Goal: Task Accomplishment & Management: Use online tool/utility

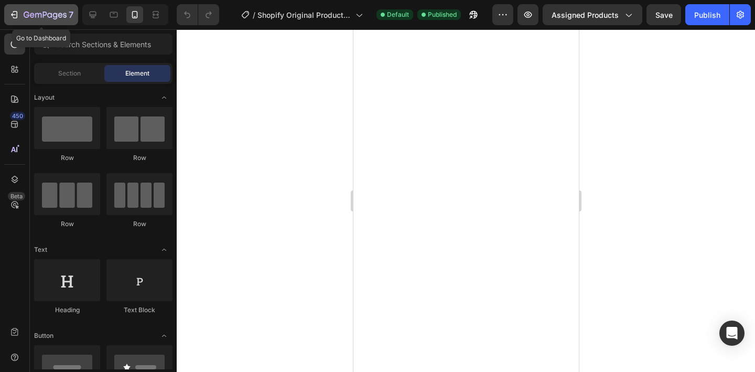
click at [51, 16] on icon "button" at bounding box center [45, 15] width 43 height 9
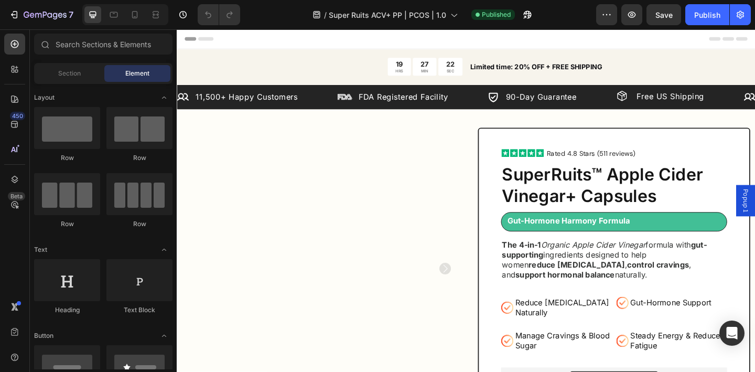
scroll to position [14, 0]
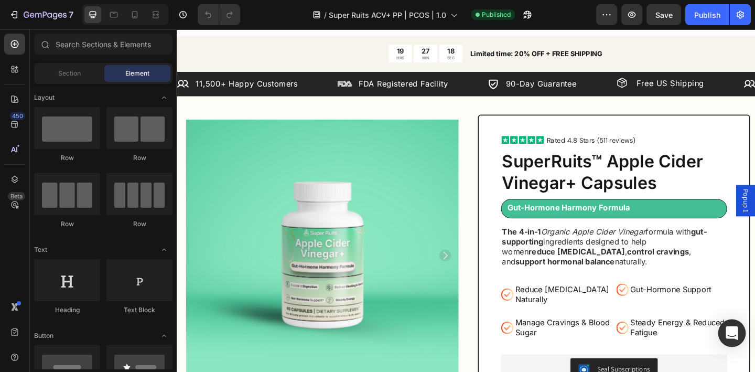
click at [733, 339] on div "Open Intercom Messenger" at bounding box center [733, 333] width 28 height 28
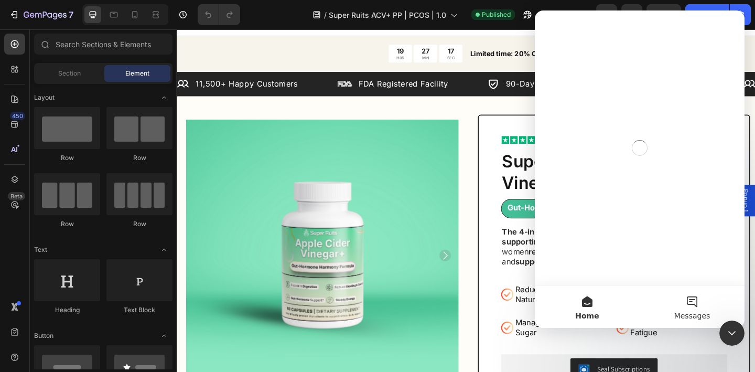
scroll to position [0, 0]
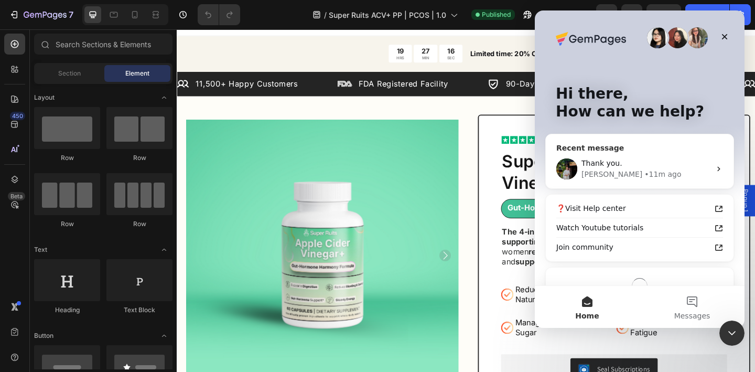
click at [671, 151] on div "Thank you. Jeremy • 11m ago" at bounding box center [640, 168] width 188 height 39
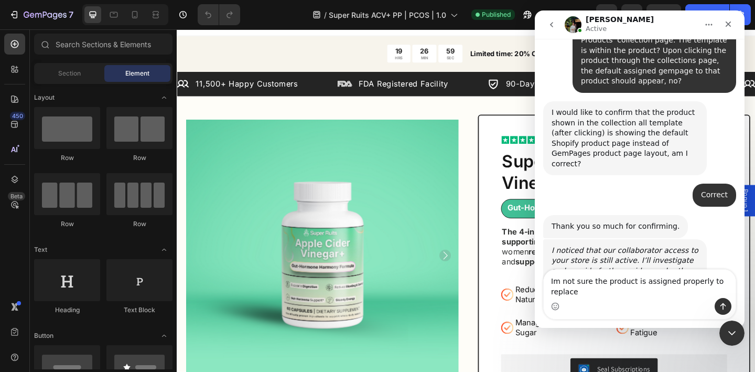
scroll to position [1971, 0]
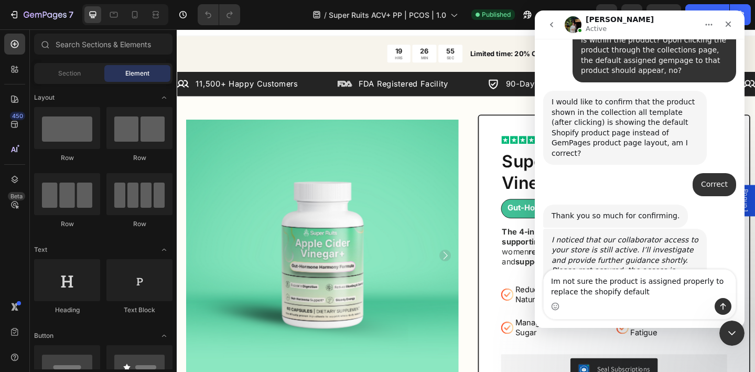
type textarea "Im not sure the product is assigned properly to replace the shopify default"
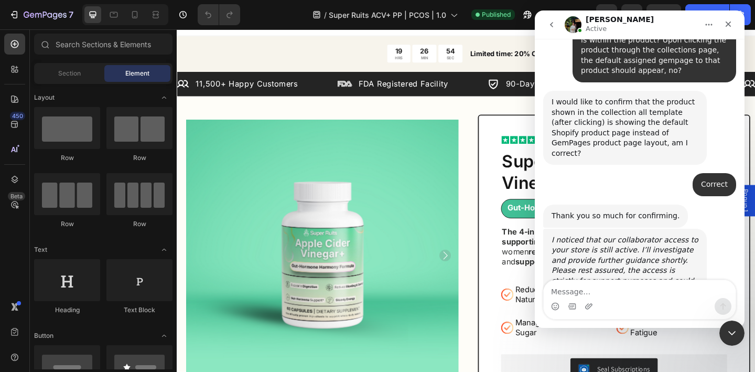
scroll to position [2002, 0]
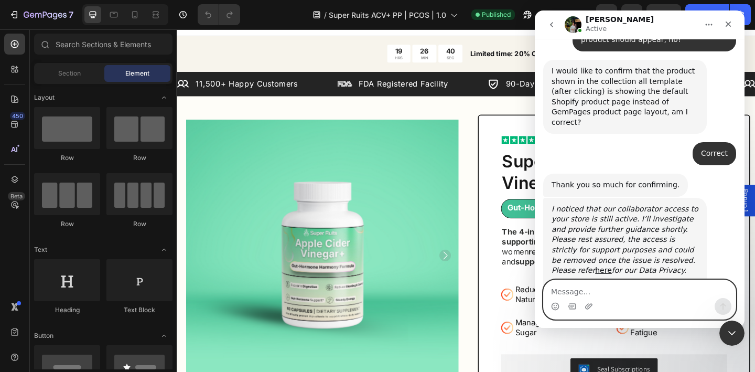
click at [604, 288] on textarea "Message…" at bounding box center [640, 289] width 192 height 18
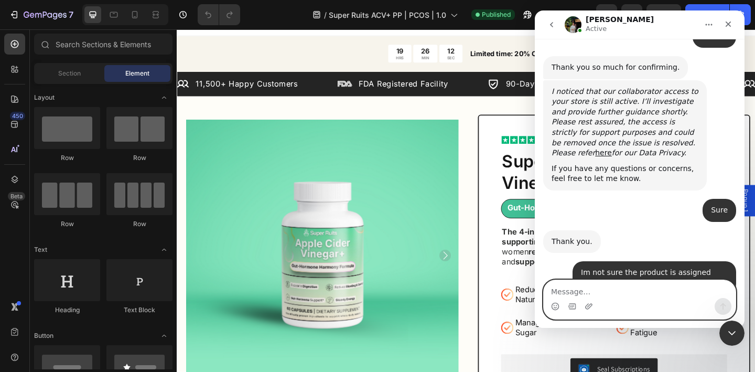
scroll to position [2128, 0]
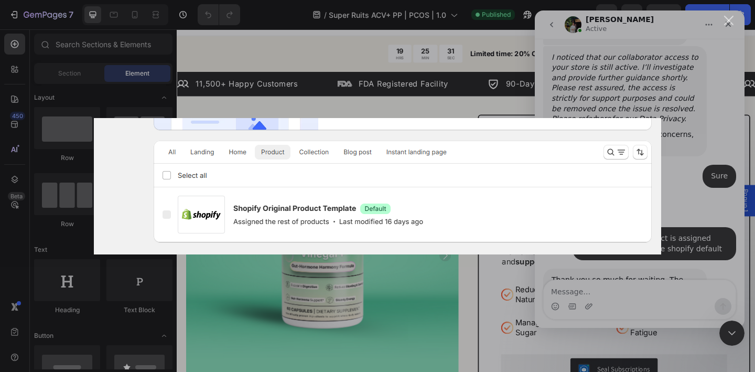
scroll to position [2169, 0]
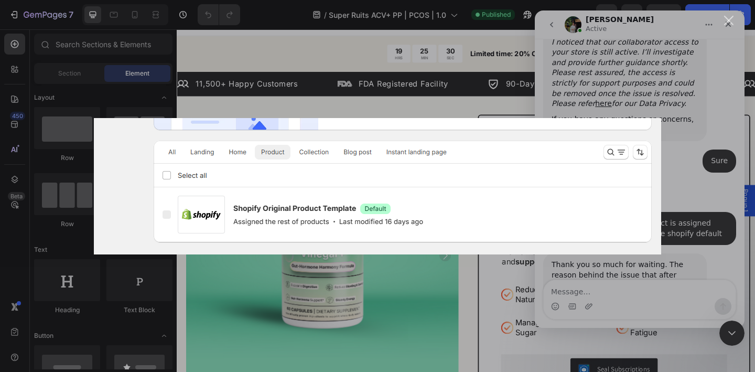
click at [692, 219] on div "Intercom messenger" at bounding box center [377, 186] width 755 height 372
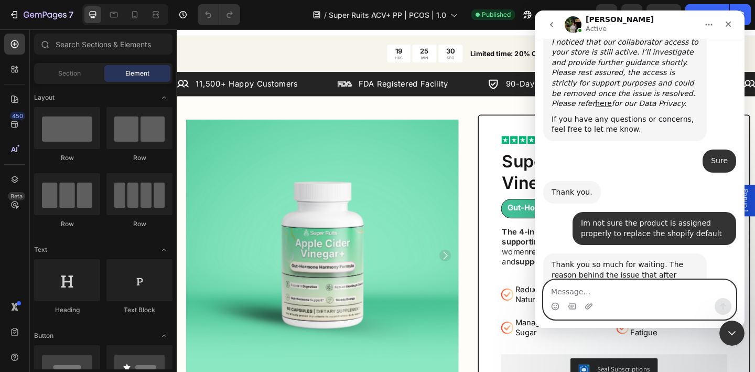
click at [605, 291] on textarea "Message…" at bounding box center [640, 289] width 192 height 18
type textarea "I see, what is the solution?"
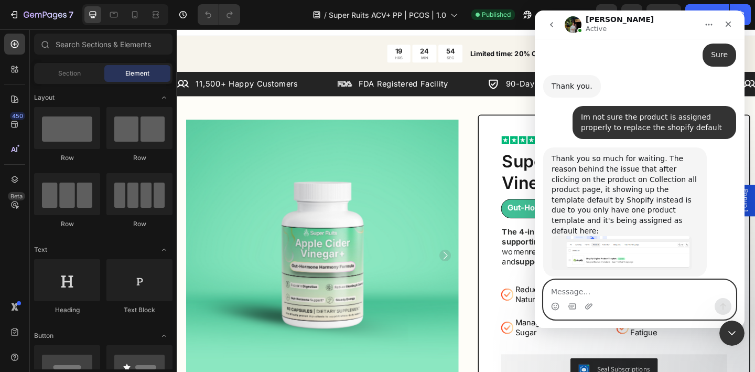
scroll to position [2277, 0]
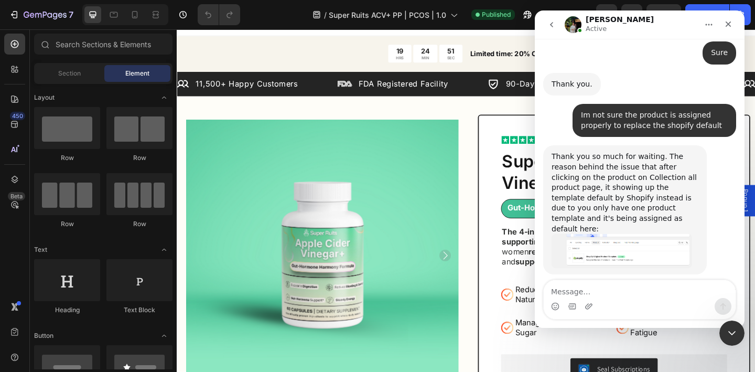
drag, startPoint x: 630, startPoint y: 172, endPoint x: 679, endPoint y: 172, distance: 49.3
click at [679, 320] on div "If you want to have your landing page as your product page, you need to clone t…" at bounding box center [625, 340] width 147 height 41
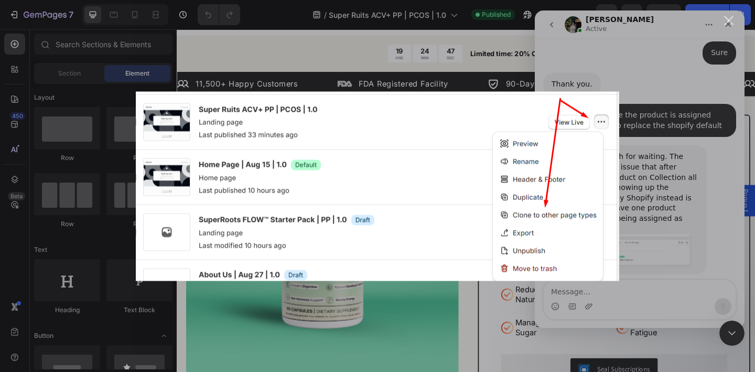
scroll to position [0, 0]
click at [652, 207] on div "Intercom messenger" at bounding box center [377, 186] width 755 height 372
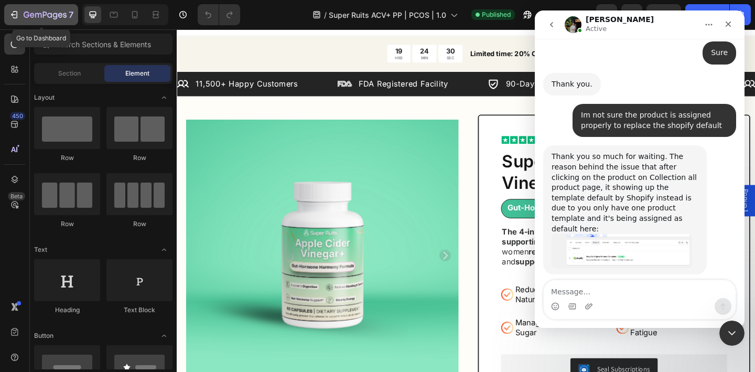
click at [52, 15] on icon "button" at bounding box center [45, 15] width 43 height 9
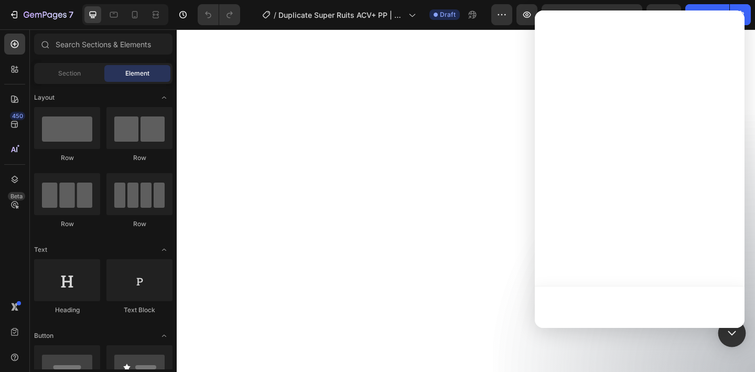
click at [744, 333] on div "Open Intercom Messenger" at bounding box center [733, 333] width 28 height 28
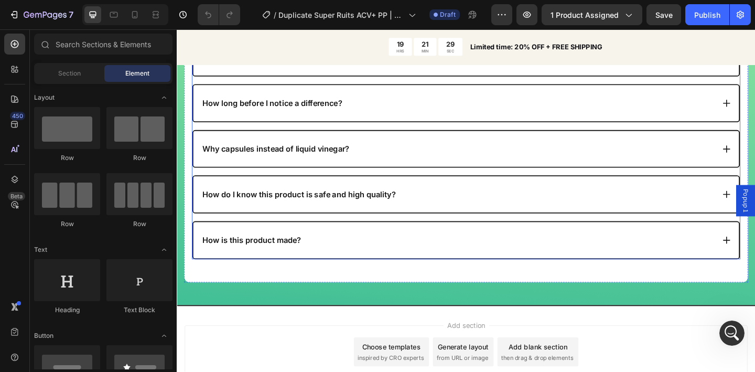
scroll to position [4148, 0]
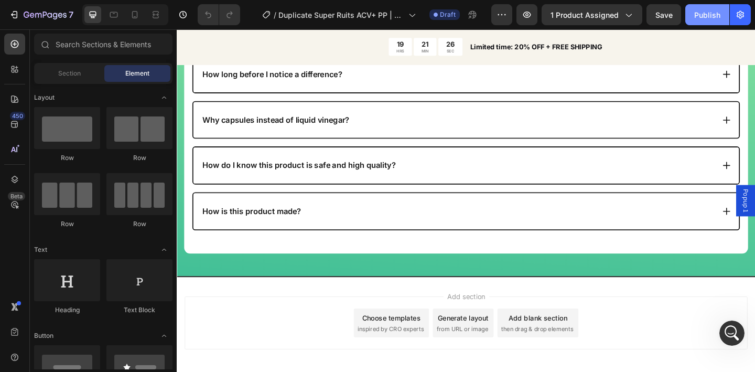
click at [702, 16] on div "Publish" at bounding box center [707, 14] width 26 height 11
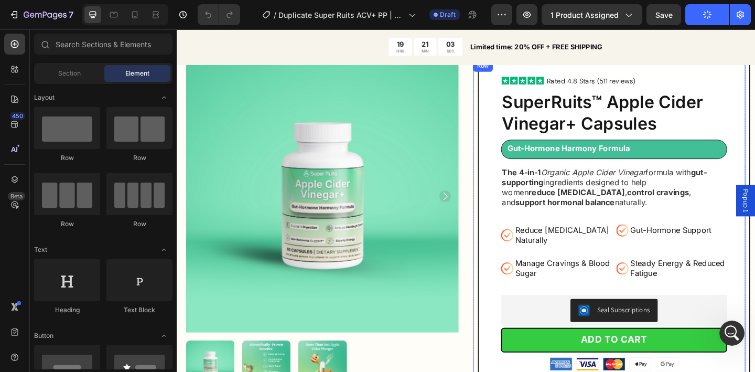
scroll to position [0, 0]
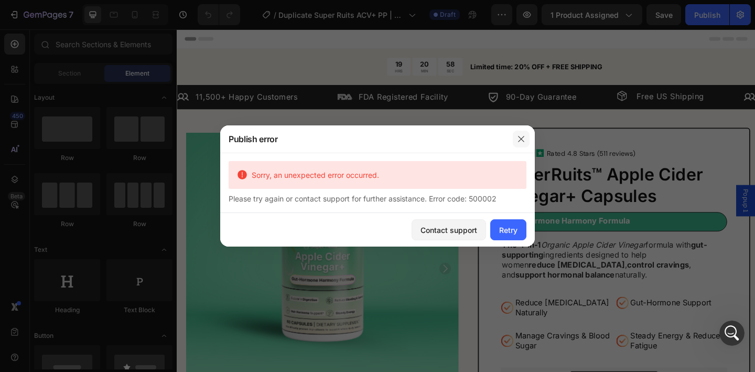
click at [521, 143] on icon "button" at bounding box center [521, 139] width 8 height 8
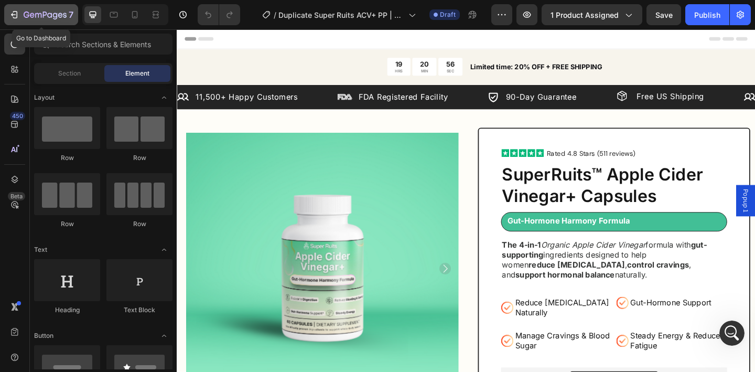
click at [55, 14] on icon "button" at bounding box center [45, 15] width 43 height 9
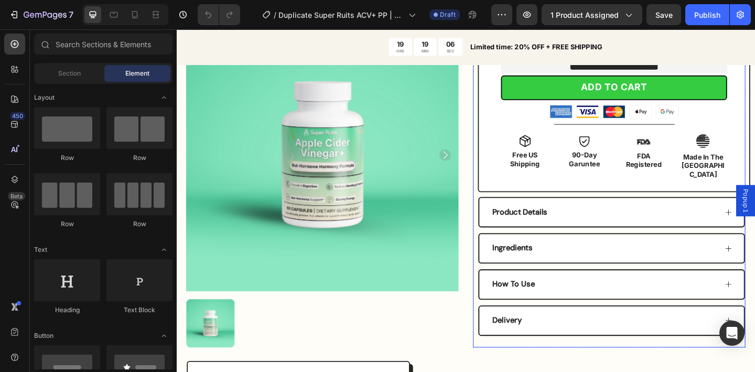
scroll to position [535, 0]
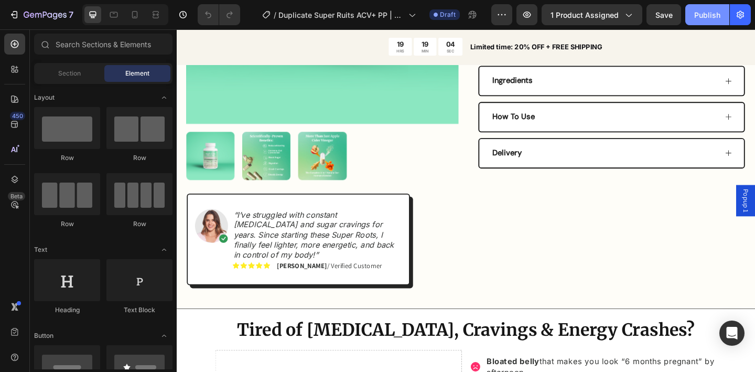
click at [706, 13] on div "Publish" at bounding box center [707, 14] width 26 height 11
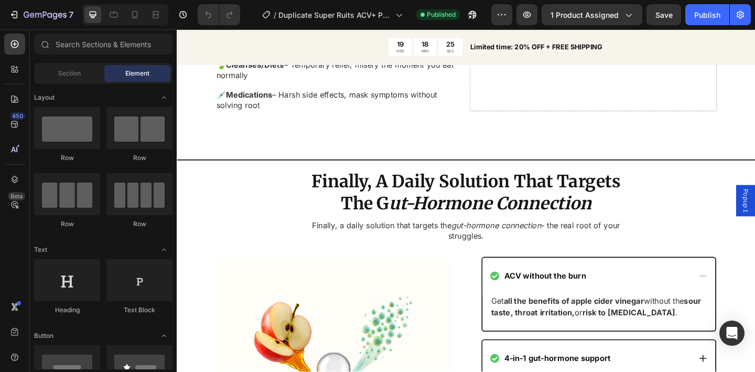
scroll to position [995, 0]
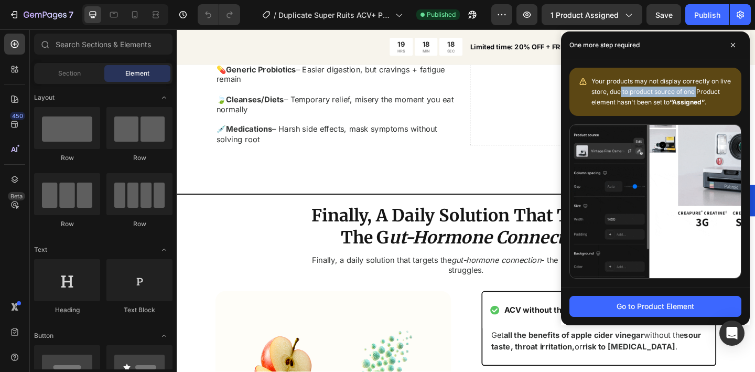
drag, startPoint x: 622, startPoint y: 91, endPoint x: 701, endPoint y: 91, distance: 79.2
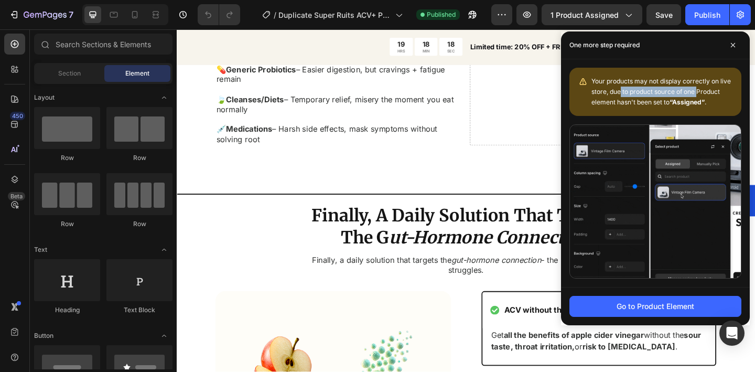
click at [701, 91] on span "Your products may not display correctly on live store, due to product source of…" at bounding box center [662, 91] width 140 height 29
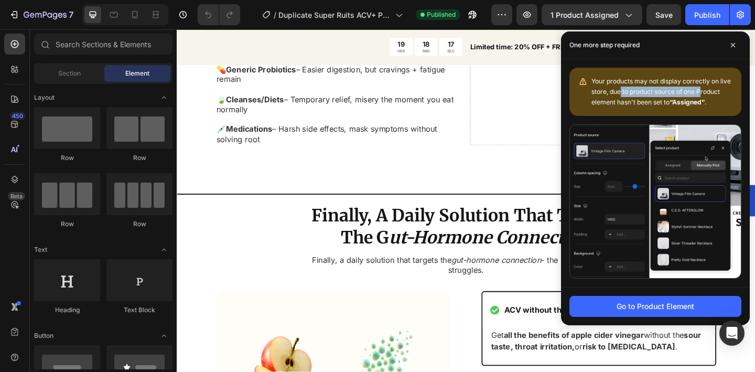
click at [701, 91] on span "Your products may not display correctly on live store, due to product source of…" at bounding box center [662, 91] width 140 height 29
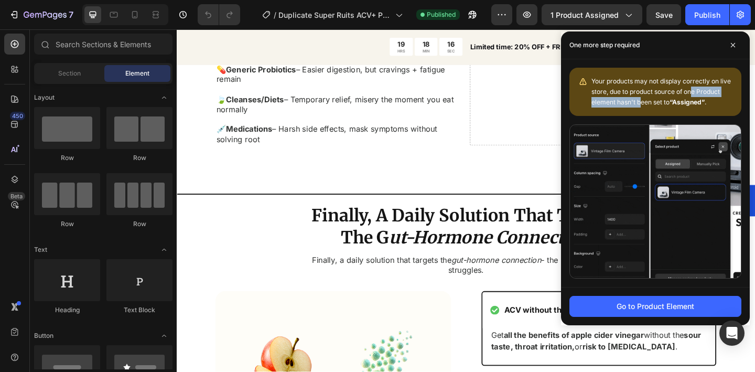
drag, startPoint x: 642, startPoint y: 102, endPoint x: 692, endPoint y: 95, distance: 50.8
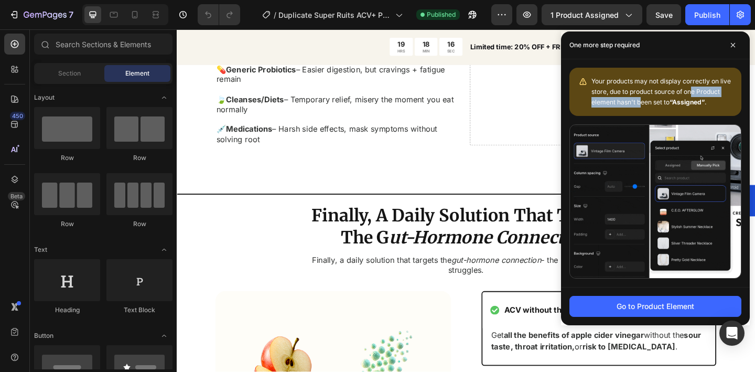
click at [692, 95] on div "Your products may not display correctly on live store, due to product source of…" at bounding box center [663, 91] width 142 height 31
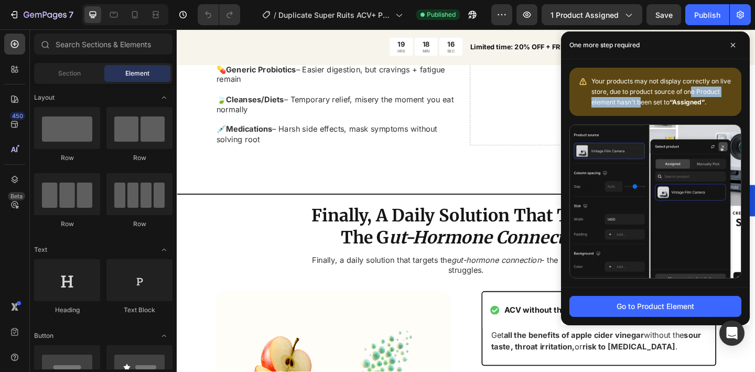
click at [692, 95] on div "Your products may not display correctly on live store, due to product source of…" at bounding box center [663, 91] width 142 height 31
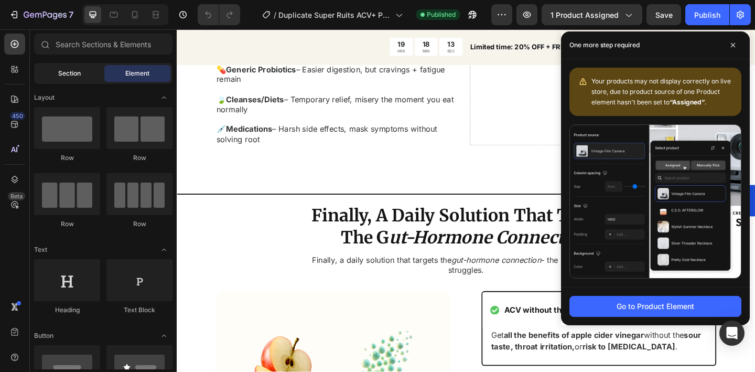
click at [73, 81] on div "Section" at bounding box center [69, 73] width 66 height 17
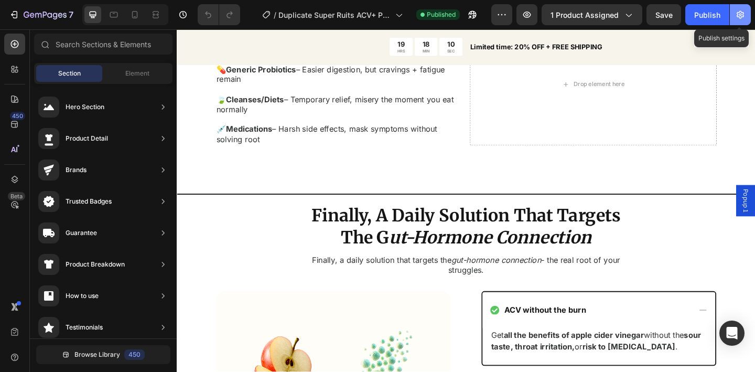
click at [743, 8] on button "button" at bounding box center [740, 14] width 21 height 21
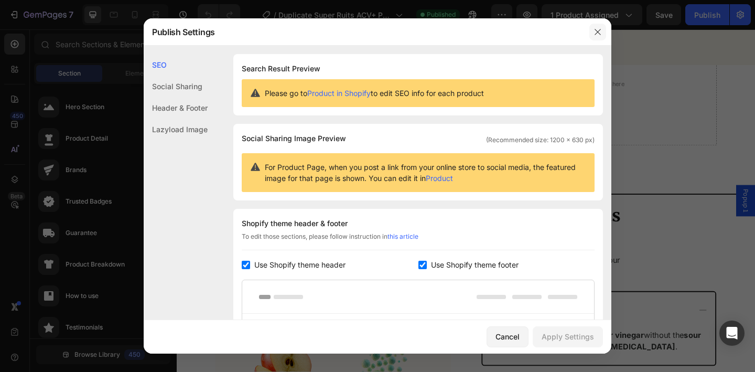
click at [599, 28] on icon "button" at bounding box center [598, 32] width 8 height 8
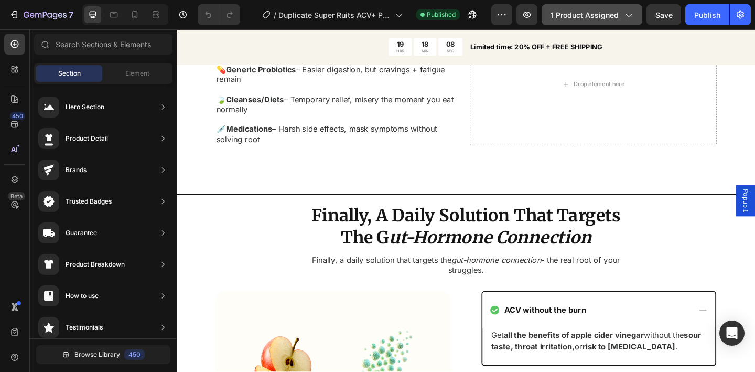
click at [624, 19] on icon "button" at bounding box center [628, 14] width 10 height 10
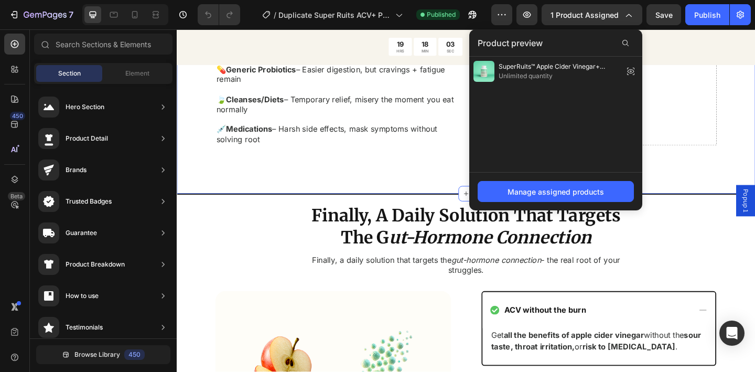
click at [361, 178] on div "Tired of Bloating, Cravings & Energy Crashes? Heading Drop element here Bloated…" at bounding box center [491, 25] width 629 height 367
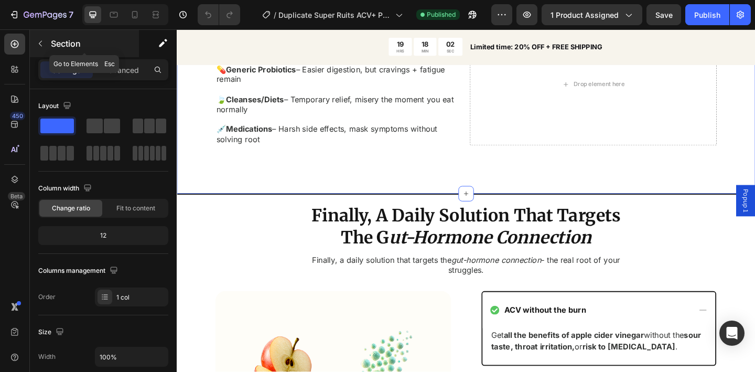
click at [40, 45] on icon "button" at bounding box center [40, 43] width 8 height 8
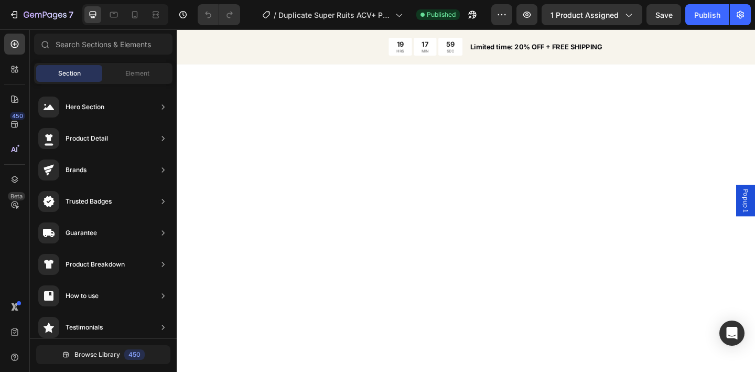
scroll to position [0, 0]
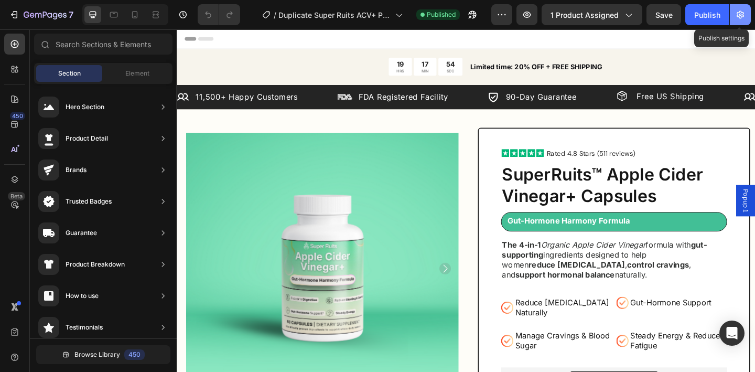
click at [745, 15] on icon "button" at bounding box center [740, 14] width 10 height 10
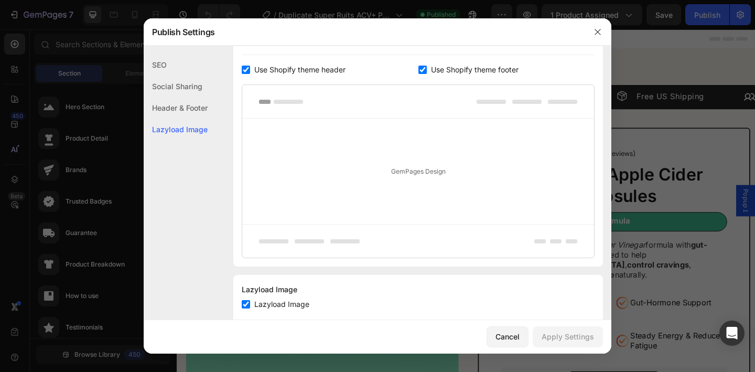
scroll to position [220, 0]
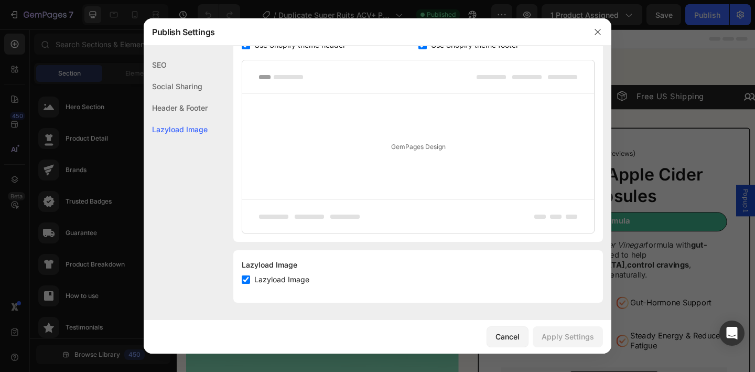
click at [164, 119] on div "Header & Footer" at bounding box center [176, 130] width 64 height 22
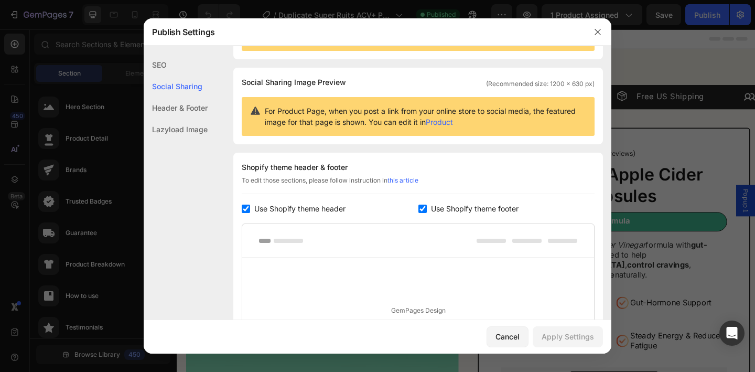
click at [180, 80] on div "Social Sharing" at bounding box center [176, 87] width 64 height 22
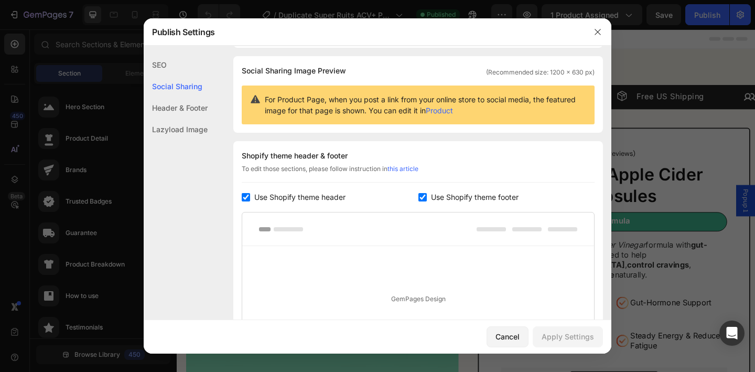
click at [175, 76] on div "SEO" at bounding box center [176, 87] width 64 height 22
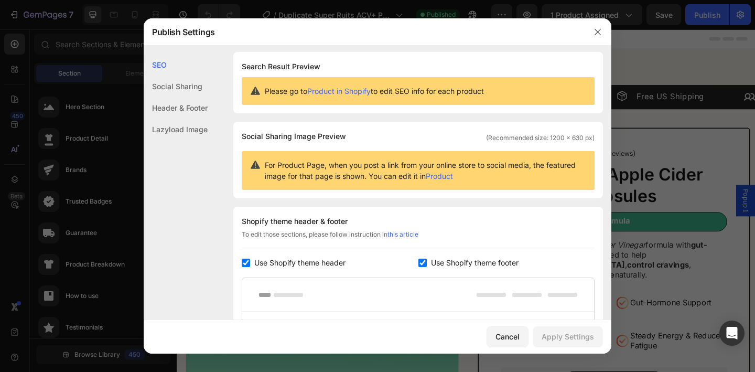
scroll to position [0, 0]
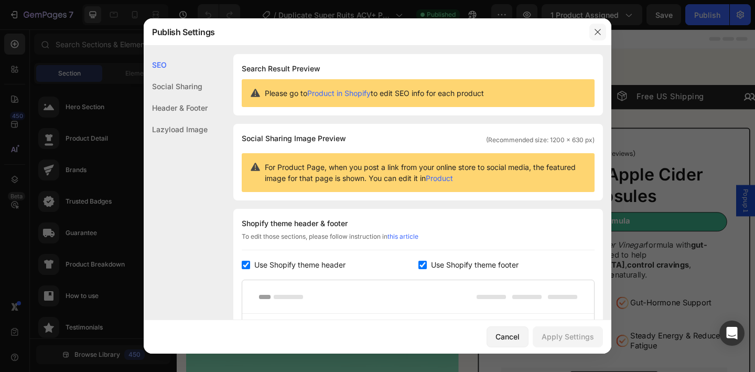
click at [594, 33] on icon "button" at bounding box center [598, 32] width 8 height 8
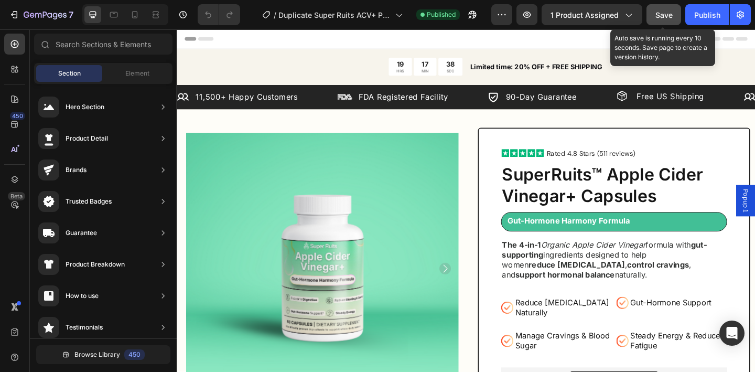
click at [668, 15] on span "Save" at bounding box center [664, 14] width 17 height 9
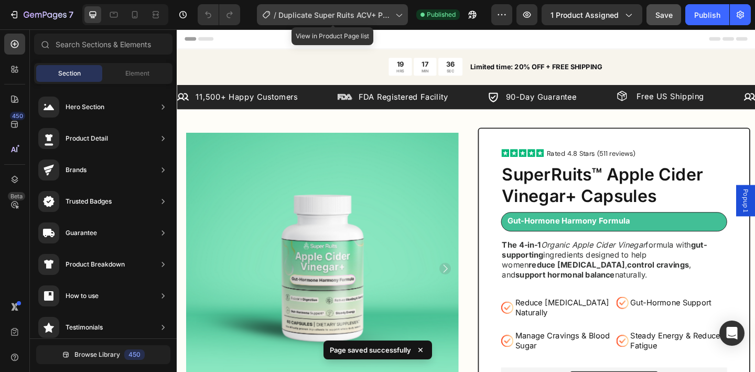
click at [401, 12] on icon at bounding box center [398, 14] width 10 height 10
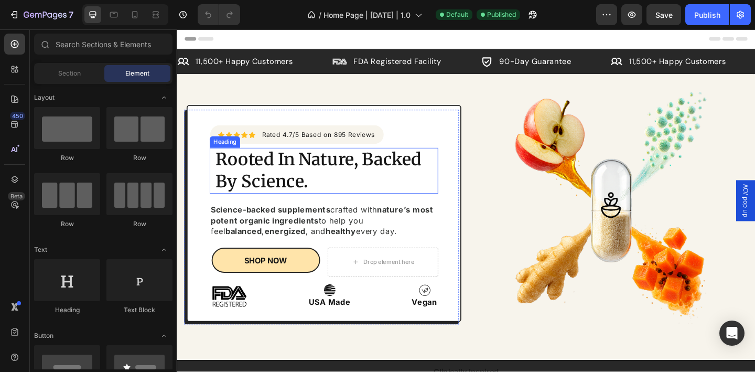
scroll to position [122, 0]
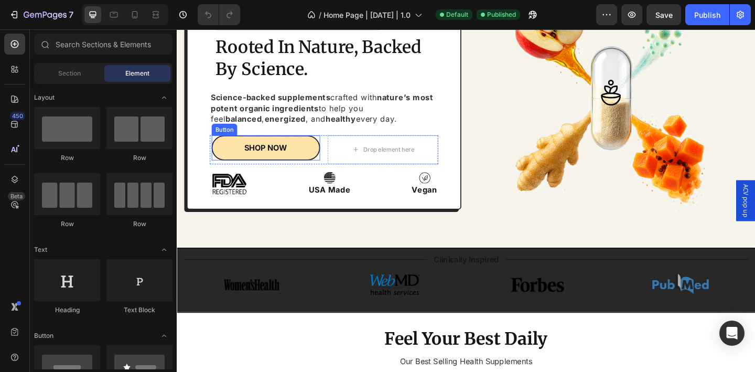
click at [325, 172] on div "SHOP NOW Button" at bounding box center [274, 159] width 118 height 28
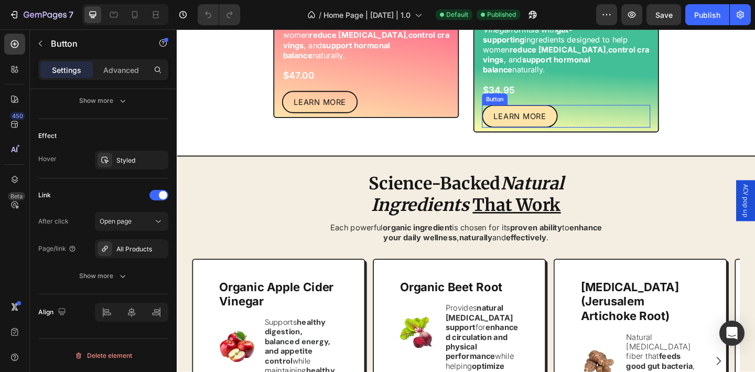
scroll to position [603, 0]
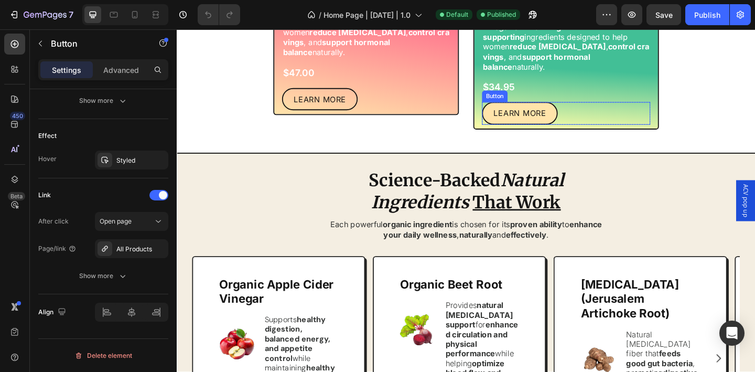
click at [575, 133] on link "LEARN MORE" at bounding box center [550, 121] width 82 height 24
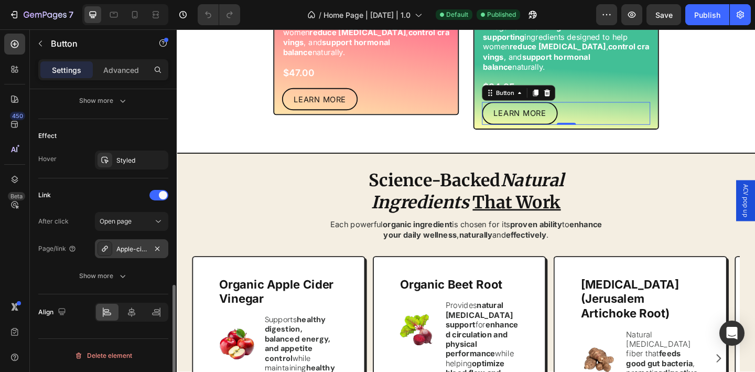
click at [130, 245] on div "Apple-cider-vinegar-capsules" at bounding box center [131, 248] width 30 height 9
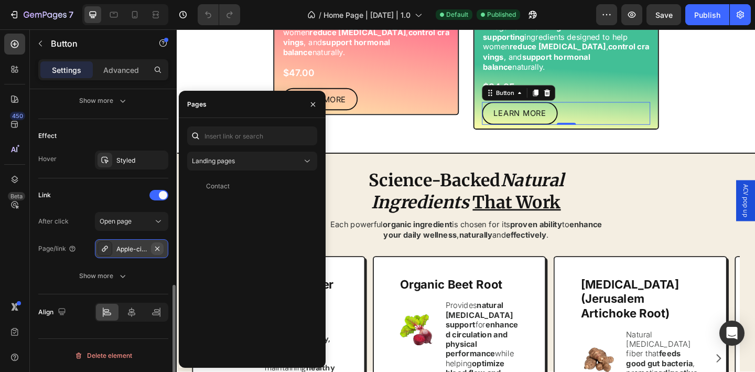
click at [156, 252] on button "button" at bounding box center [157, 248] width 13 height 13
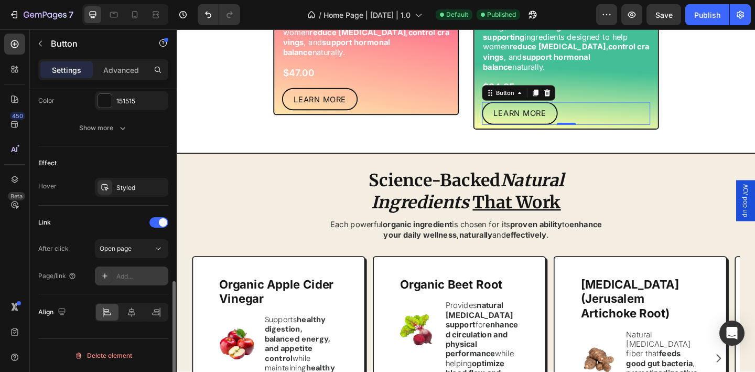
scroll to position [494, 0]
click at [136, 251] on div "Open page" at bounding box center [126, 248] width 53 height 9
click at [65, 232] on div "Link After click Open page Page/link Add..." at bounding box center [103, 249] width 130 height 71
click at [126, 275] on div "Add..." at bounding box center [140, 276] width 49 height 9
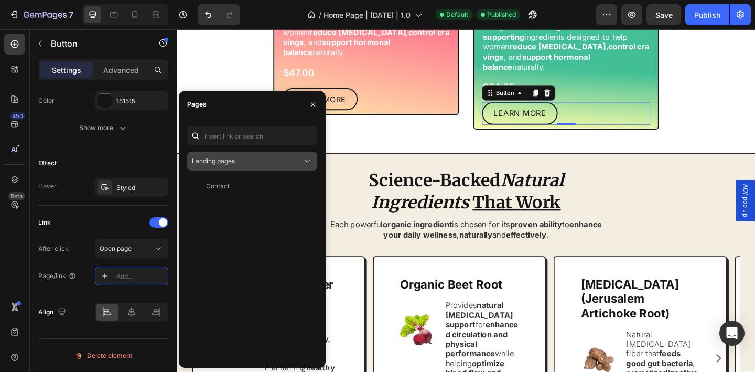
click at [296, 162] on div "Landing pages" at bounding box center [247, 160] width 110 height 9
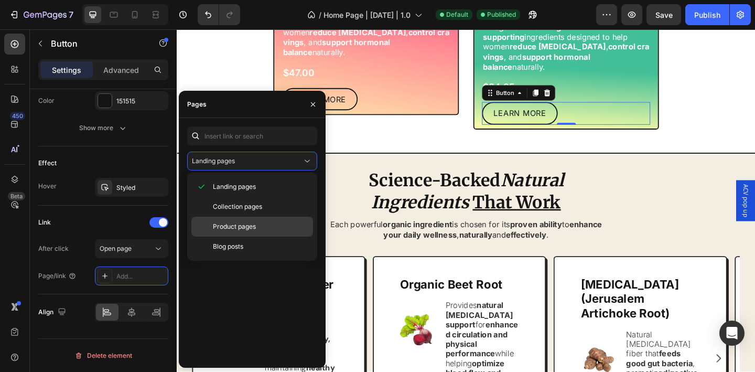
click at [289, 227] on p "Product pages" at bounding box center [260, 226] width 95 height 9
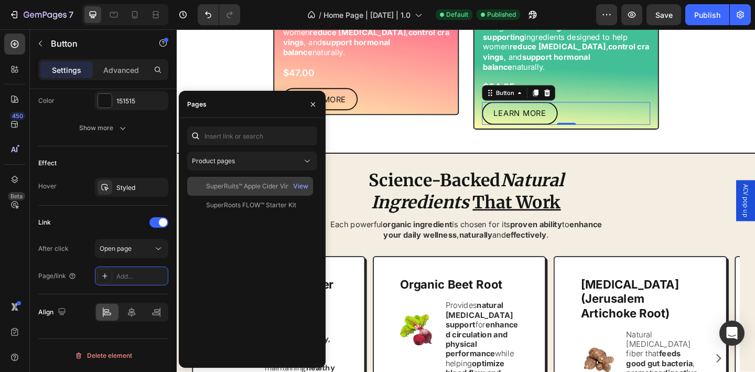
click at [273, 186] on div "SuperRuits™ Apple Cider Vinegar+ Capsules" at bounding box center [256, 185] width 101 height 9
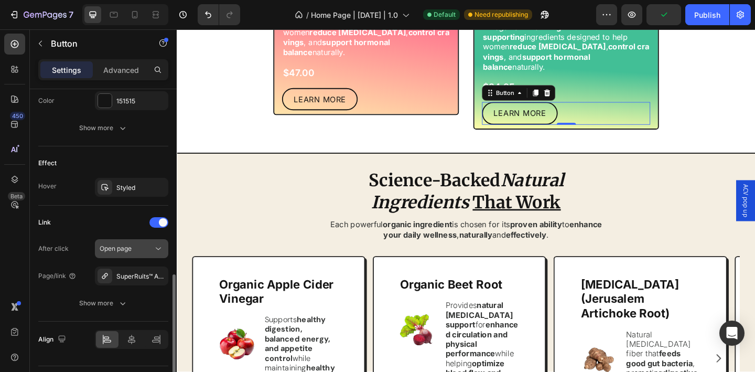
click at [152, 247] on div "Open page" at bounding box center [126, 248] width 53 height 9
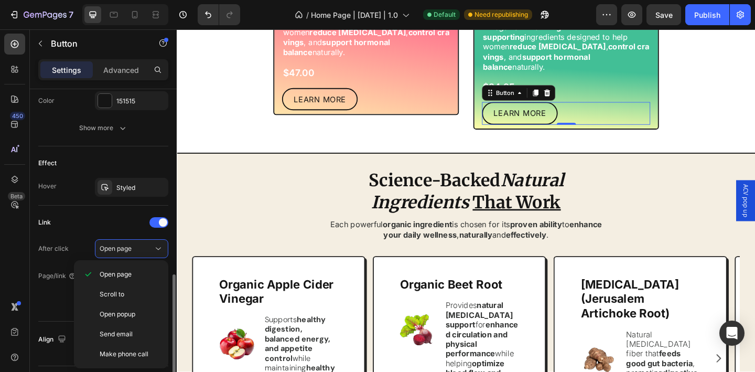
click at [68, 234] on div "Link After click Open page Page/link SuperRuits™ Apple Cider Vinegar+ Capsules …" at bounding box center [103, 263] width 130 height 99
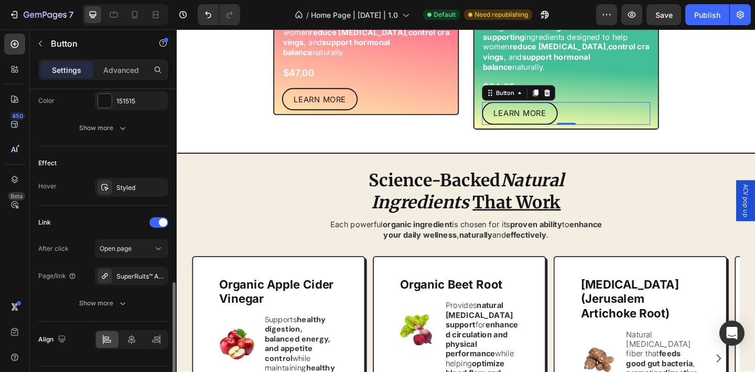
scroll to position [521, 0]
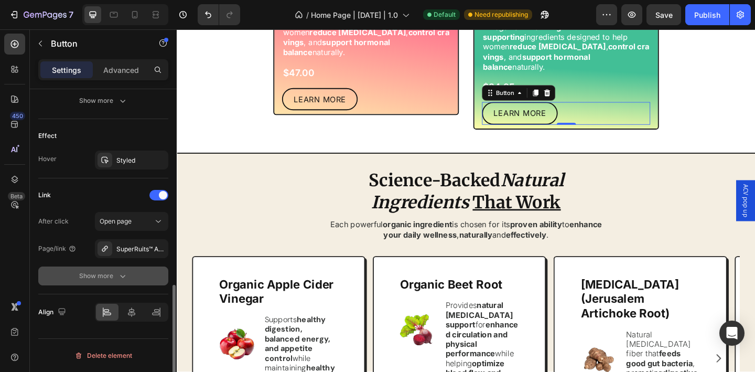
click at [115, 280] on div "Show more" at bounding box center [103, 276] width 49 height 10
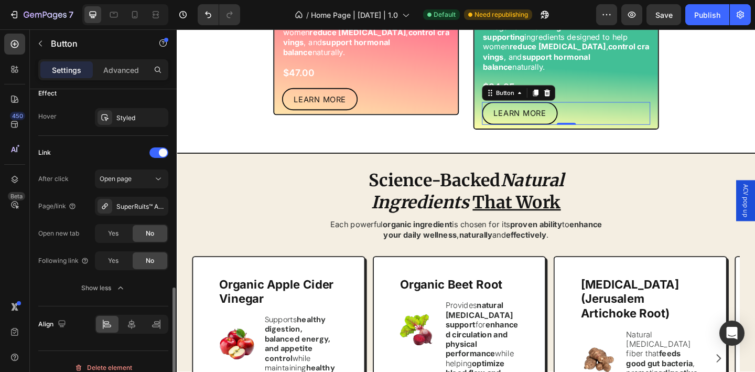
scroll to position [576, 0]
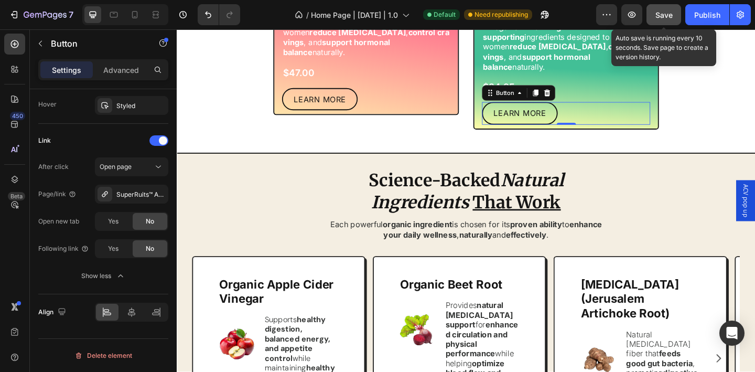
click at [672, 15] on span "Save" at bounding box center [664, 14] width 17 height 9
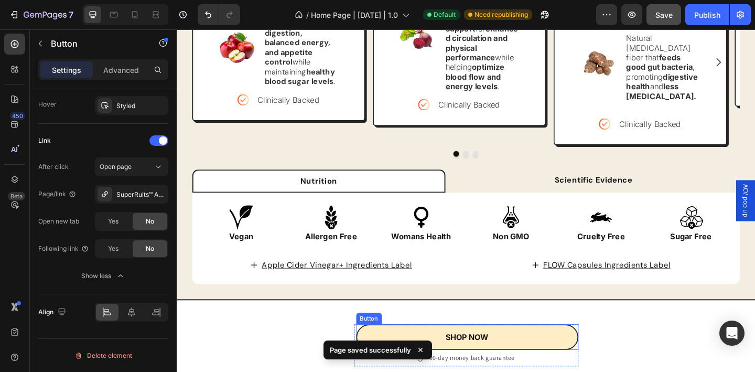
scroll to position [1118, 0]
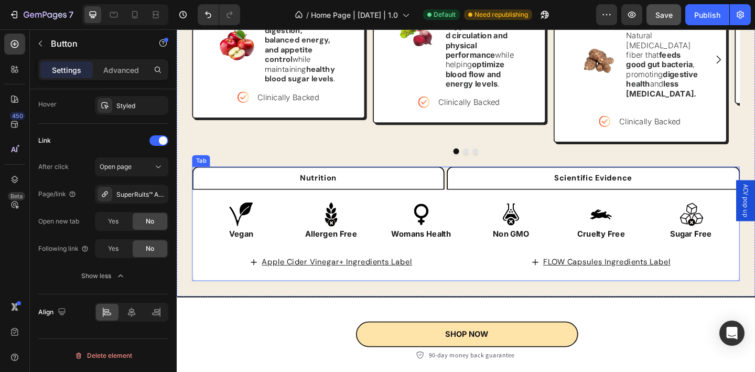
click at [543, 179] on li "Scientific Evidence" at bounding box center [629, 191] width 319 height 25
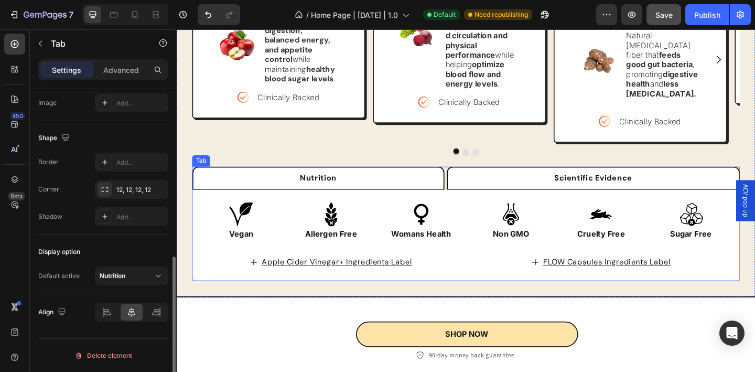
scroll to position [0, 0]
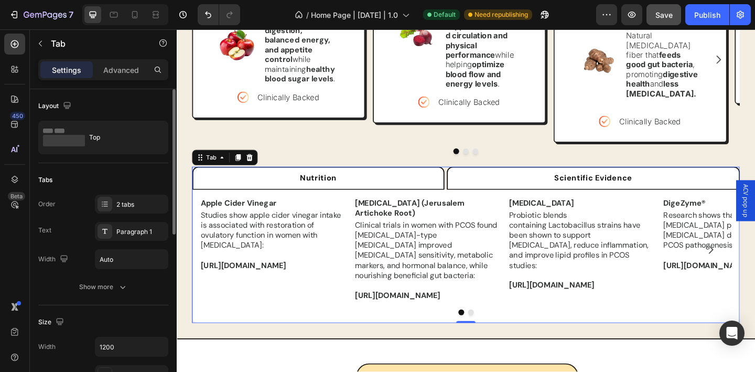
click at [430, 179] on li "Nutrition" at bounding box center [331, 191] width 274 height 25
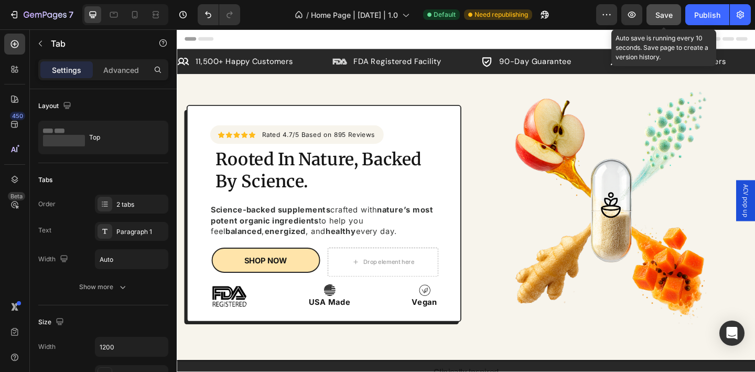
click at [666, 15] on span "Save" at bounding box center [664, 14] width 17 height 9
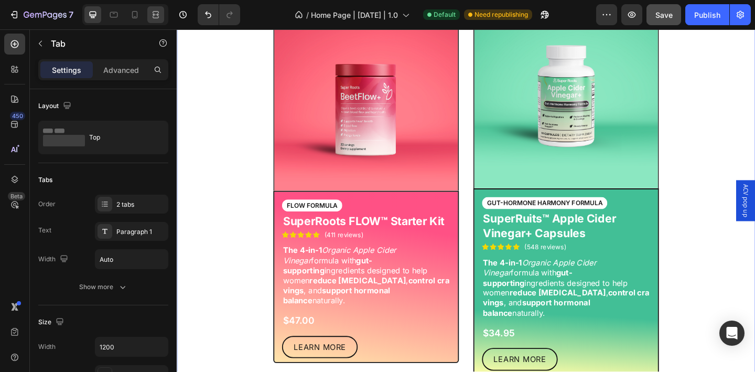
scroll to position [629, 0]
